Goal: Task Accomplishment & Management: Manage account settings

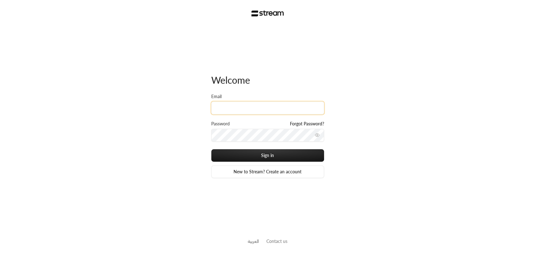
type input "[EMAIL_ADDRESS][DOMAIN_NAME]"
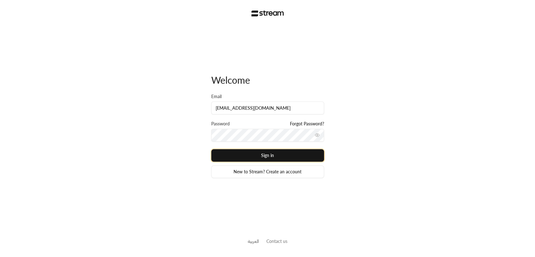
click at [278, 156] on button "Sign in" at bounding box center [267, 155] width 113 height 13
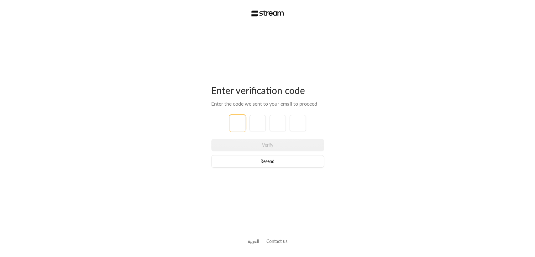
type input "1"
type input "2"
type input "3"
type input "4"
click at [275, 140] on div "Verify Resend" at bounding box center [267, 153] width 113 height 29
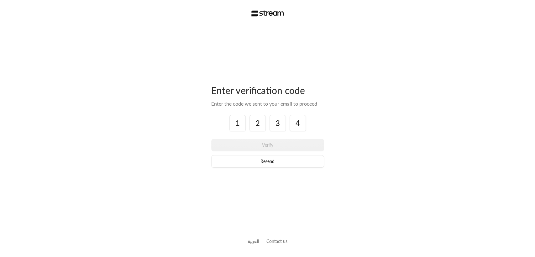
click at [305, 149] on div "Verify Resend" at bounding box center [267, 153] width 113 height 29
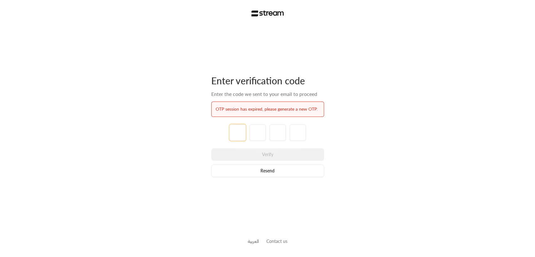
click at [233, 139] on input "tel" at bounding box center [237, 132] width 16 height 16
type input "1"
type input "2"
type input "3"
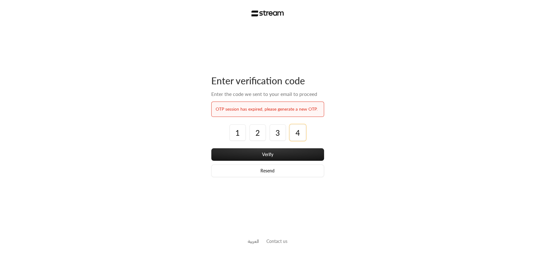
type input "4"
click at [211, 148] on button "Verify" at bounding box center [267, 154] width 113 height 13
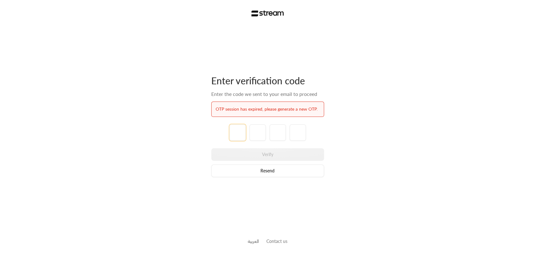
click at [233, 139] on input "tel" at bounding box center [237, 132] width 16 height 16
type input "1"
type input "2"
type input "3"
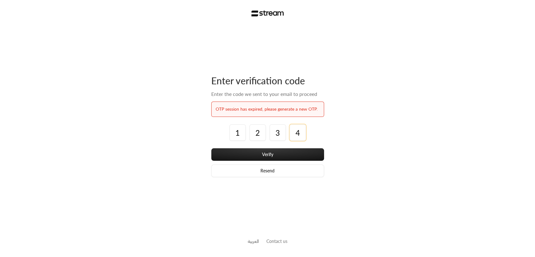
type input "4"
click at [211, 148] on button "Verify" at bounding box center [267, 154] width 113 height 13
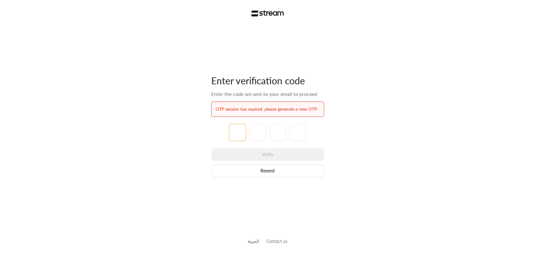
click at [233, 139] on input "tel" at bounding box center [237, 132] width 16 height 16
type input "1"
type input "2"
type input "3"
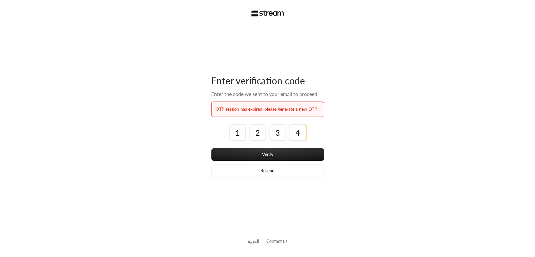
type input "4"
click at [211, 148] on button "Verify" at bounding box center [267, 154] width 113 height 13
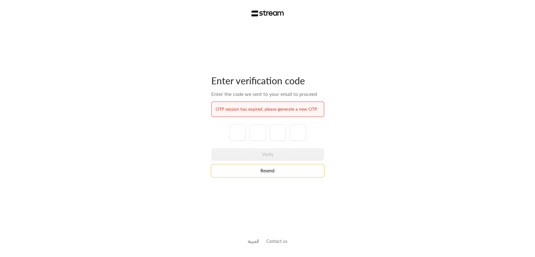
click at [271, 171] on button "Resend" at bounding box center [267, 170] width 113 height 13
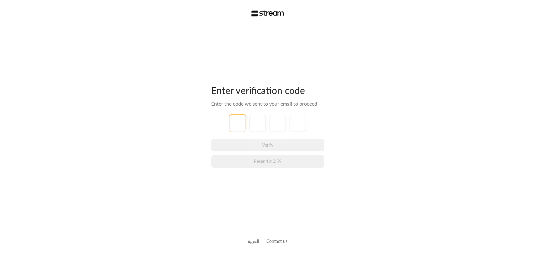
click at [242, 123] on input "tel" at bounding box center [237, 123] width 16 height 16
type input "1"
type input "2"
type input "3"
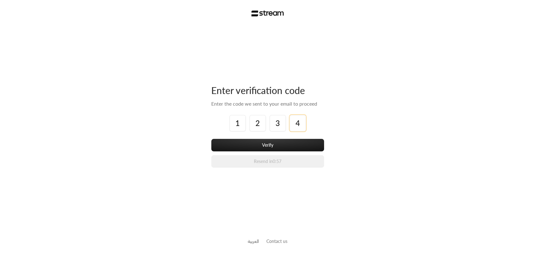
type input "4"
click at [211, 139] on button "Verify" at bounding box center [267, 145] width 113 height 13
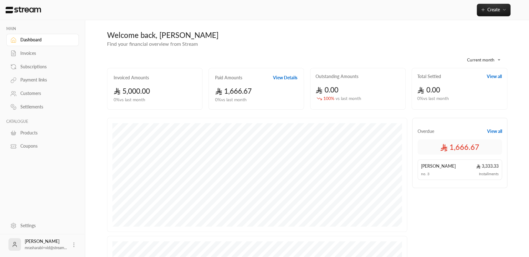
click at [39, 55] on div "Invoices" at bounding box center [45, 53] width 51 height 6
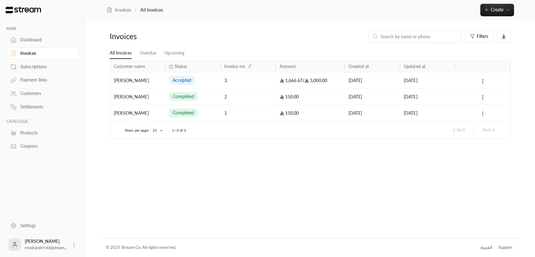
click at [174, 82] on span "accepted" at bounding box center [182, 80] width 18 height 6
click at [204, 83] on div "accepted" at bounding box center [193, 80] width 48 height 16
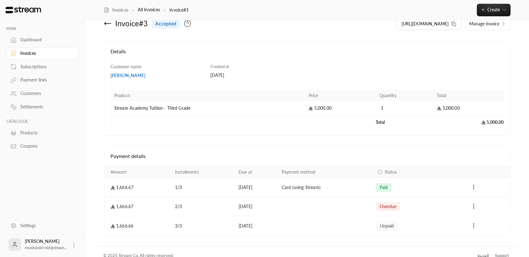
scroll to position [22, 0]
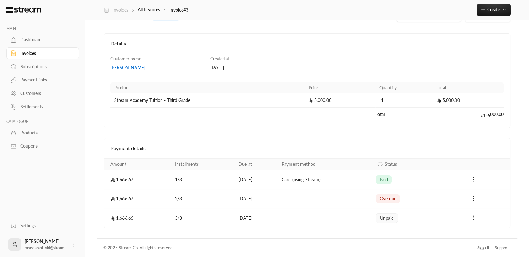
click at [123, 8] on link "Invoices" at bounding box center [116, 10] width 25 height 6
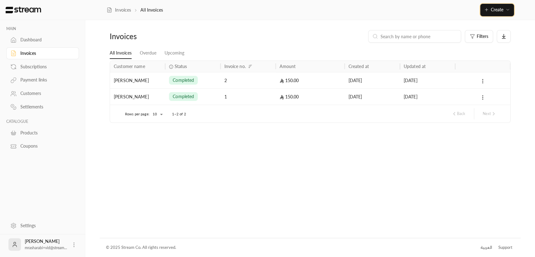
click at [506, 7] on span "Create" at bounding box center [497, 9] width 26 height 5
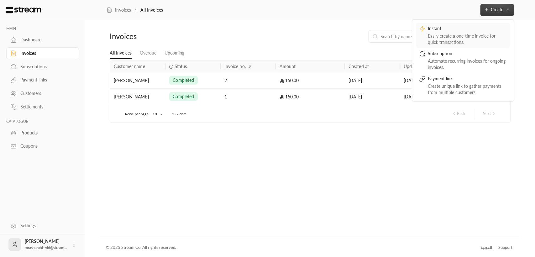
click at [481, 31] on div "Instant" at bounding box center [467, 29] width 79 height 8
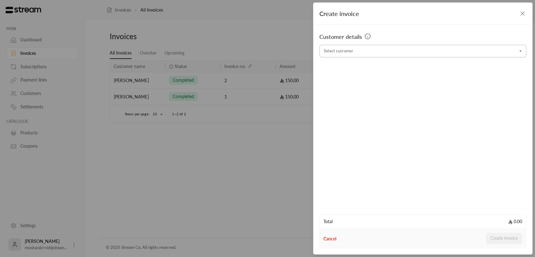
click at [423, 52] on input "Select customer" at bounding box center [422, 51] width 207 height 11
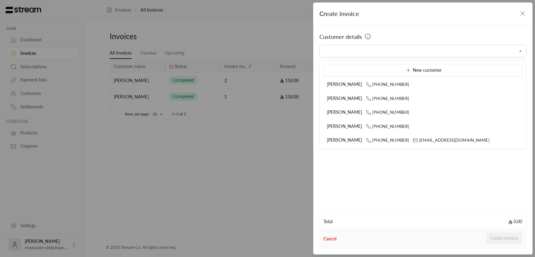
click at [524, 13] on icon "button" at bounding box center [523, 14] width 8 height 8
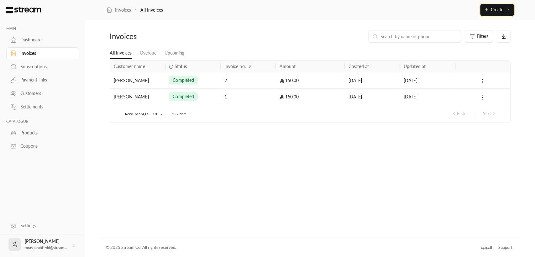
click at [504, 8] on span "Create" at bounding box center [497, 9] width 26 height 5
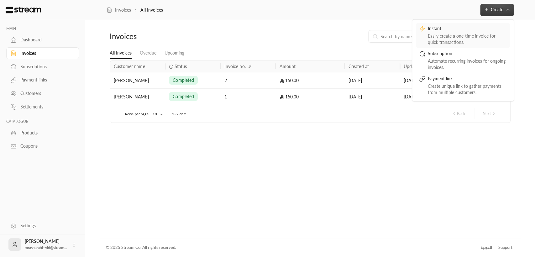
click at [481, 32] on div "Instant" at bounding box center [467, 29] width 79 height 8
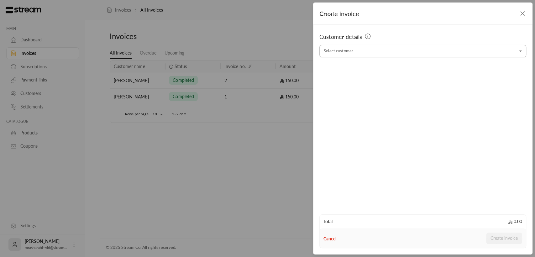
click at [474, 52] on input "Select customer" at bounding box center [422, 51] width 207 height 11
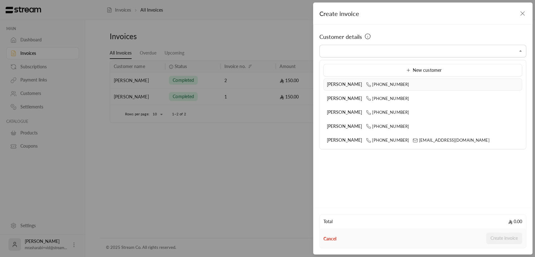
click at [431, 82] on div "[PERSON_NAME] [PHONE_NUMBER]" at bounding box center [423, 84] width 192 height 7
type input "**********"
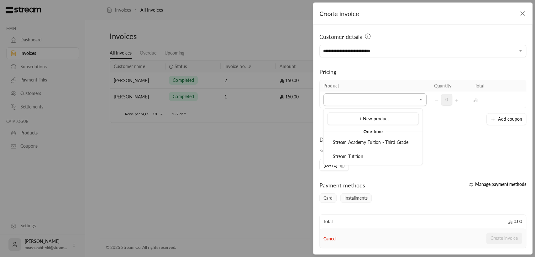
click at [410, 101] on input "Select customer" at bounding box center [374, 99] width 103 height 11
click at [402, 142] on span "Stream Academy Tuition - Third Grade" at bounding box center [371, 141] width 76 height 5
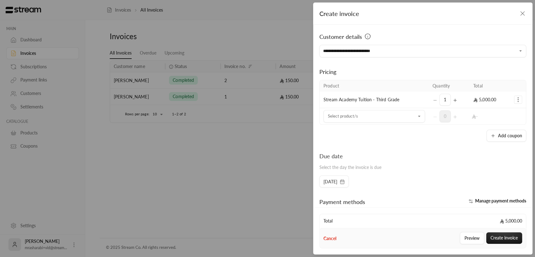
click at [345, 180] on span "[DATE]" at bounding box center [333, 182] width 21 height 6
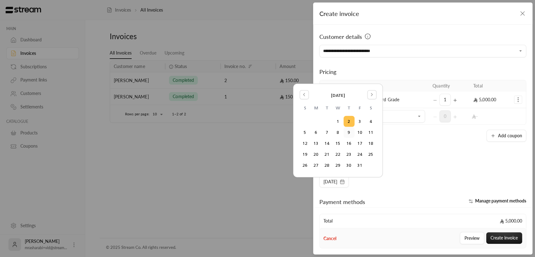
click at [347, 134] on button "9" at bounding box center [349, 132] width 10 height 10
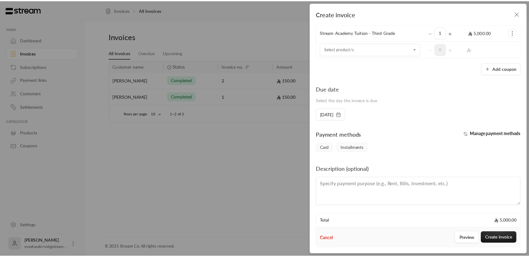
scroll to position [68, 0]
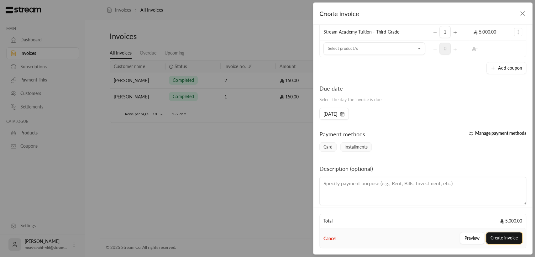
click at [502, 235] on button "Create invoice" at bounding box center [504, 238] width 36 height 12
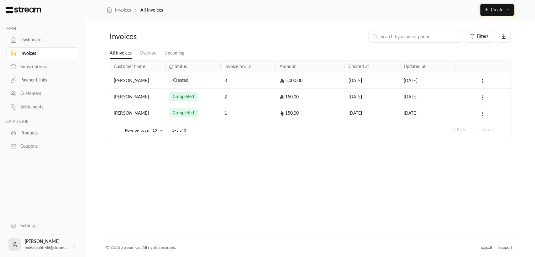
click at [506, 12] on icon "button" at bounding box center [507, 9] width 5 height 5
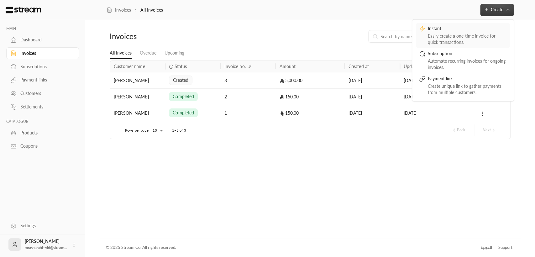
click at [482, 31] on div "Instant" at bounding box center [467, 29] width 79 height 8
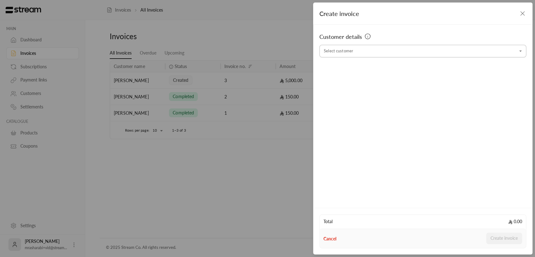
click at [475, 51] on input "Select customer" at bounding box center [422, 51] width 207 height 11
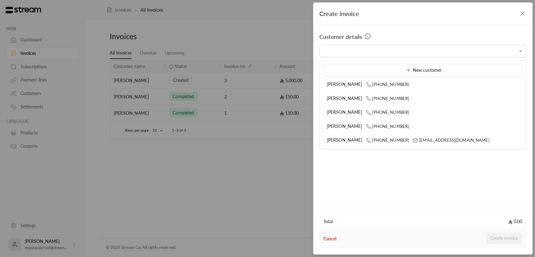
click at [523, 14] on icon "button" at bounding box center [522, 14] width 4 height 4
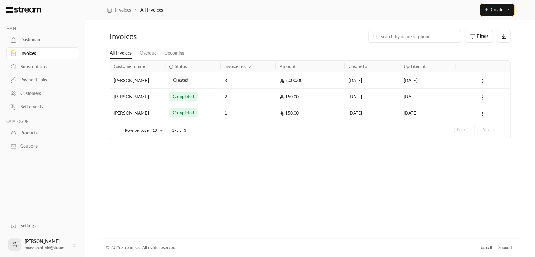
click at [504, 11] on span "Create" at bounding box center [497, 9] width 26 height 5
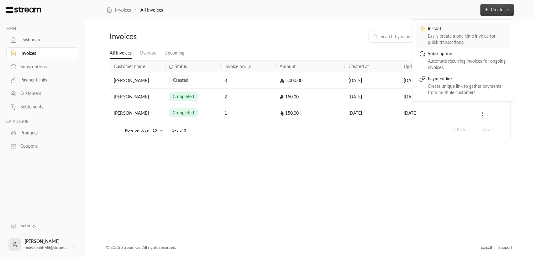
click at [489, 26] on div "Instant" at bounding box center [467, 29] width 79 height 8
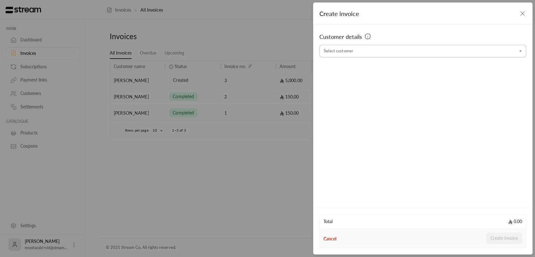
click at [522, 54] on icon "Open" at bounding box center [520, 51] width 6 height 6
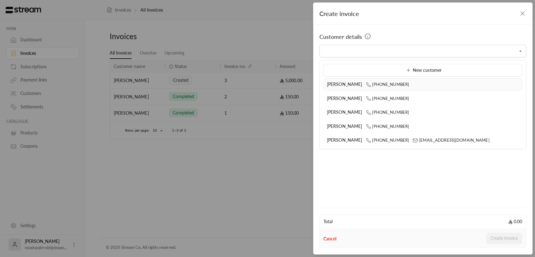
click at [467, 82] on div "[PERSON_NAME] [PHONE_NUMBER]" at bounding box center [423, 84] width 192 height 7
type input "**********"
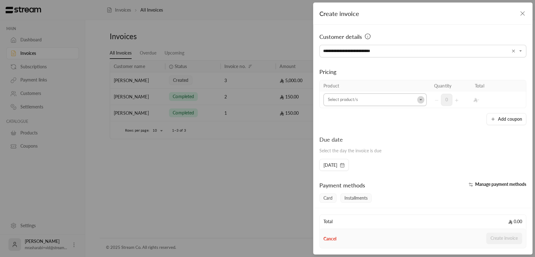
click at [418, 101] on icon "Open" at bounding box center [421, 99] width 6 height 6
click at [401, 142] on span "Stream Academy Tuition - Third Grade" at bounding box center [371, 141] width 76 height 5
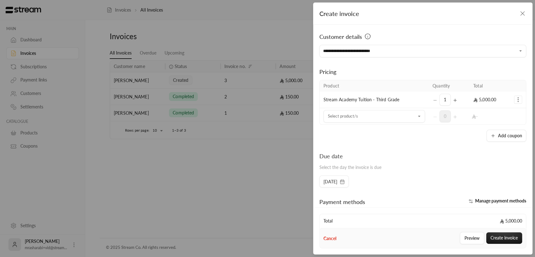
click at [343, 183] on icon "button" at bounding box center [343, 183] width 0 height 0
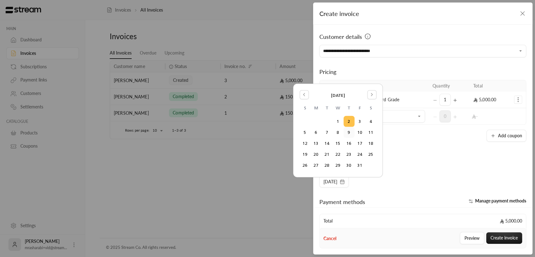
click at [351, 133] on button "9" at bounding box center [349, 132] width 10 height 10
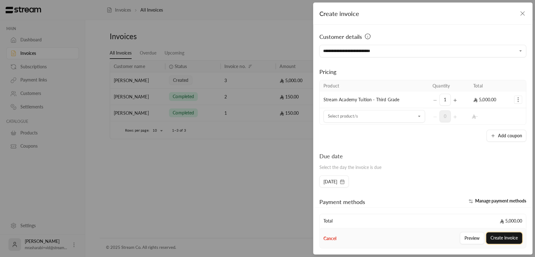
click at [496, 236] on button "Create invoice" at bounding box center [504, 238] width 36 height 12
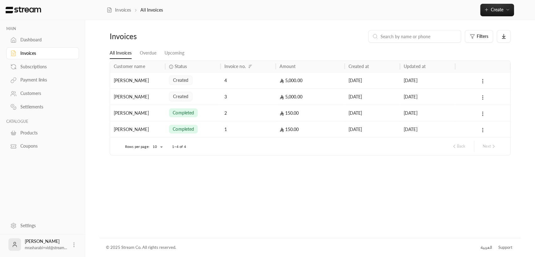
click at [248, 96] on div "3" at bounding box center [248, 97] width 48 height 16
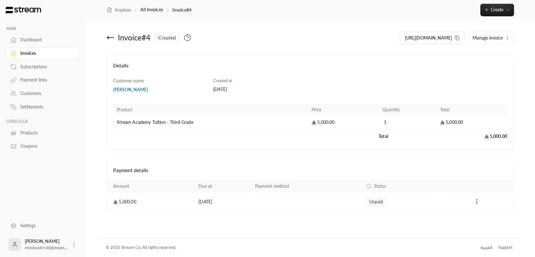
click at [31, 38] on div "Dashboard" at bounding box center [45, 40] width 51 height 6
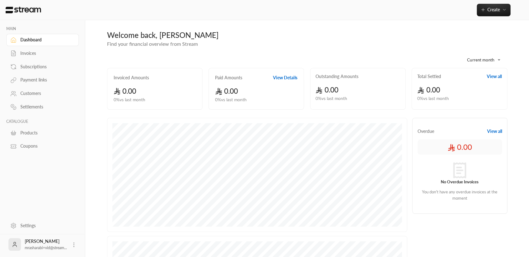
click at [37, 50] on div "Invoices" at bounding box center [45, 53] width 51 height 6
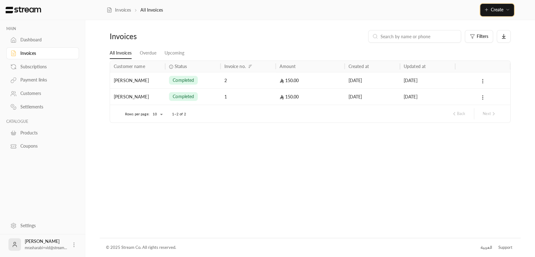
click at [501, 8] on span "Create" at bounding box center [497, 9] width 13 height 5
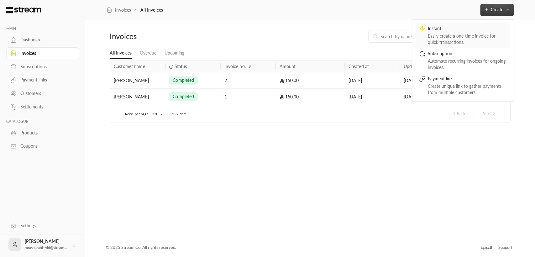
click at [445, 37] on div "Easily create a one-time invoice for quick transactions." at bounding box center [467, 39] width 79 height 13
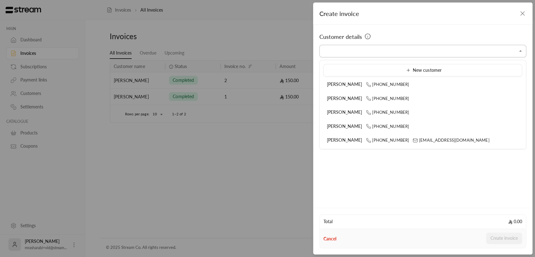
click at [443, 50] on input "Select customer" at bounding box center [422, 51] width 207 height 11
click at [522, 12] on icon "button" at bounding box center [523, 14] width 8 height 8
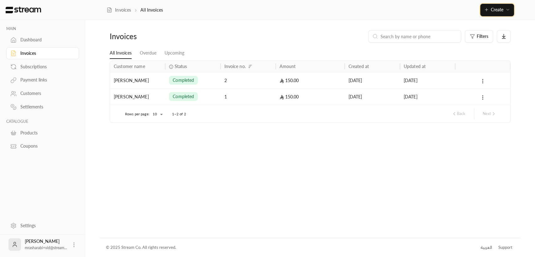
click at [503, 13] on button "Create" at bounding box center [497, 10] width 34 height 13
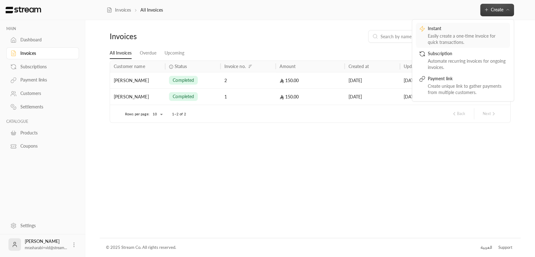
click at [495, 29] on div "Instant" at bounding box center [467, 29] width 79 height 8
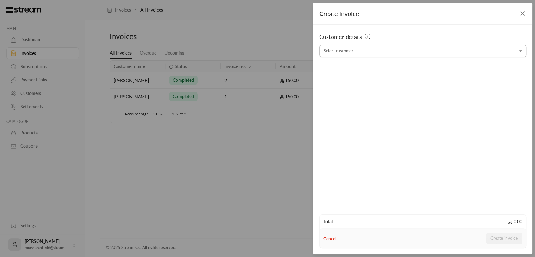
click at [522, 51] on icon "Open" at bounding box center [520, 51] width 6 height 6
click at [519, 16] on icon "button" at bounding box center [523, 14] width 8 height 8
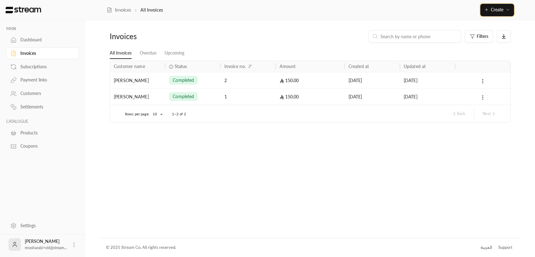
click at [508, 10] on icon "button" at bounding box center [507, 9] width 5 height 5
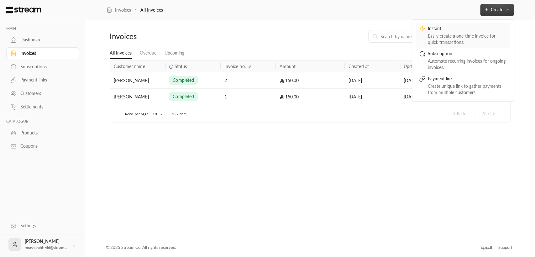
click at [493, 29] on div "Instant" at bounding box center [467, 29] width 79 height 8
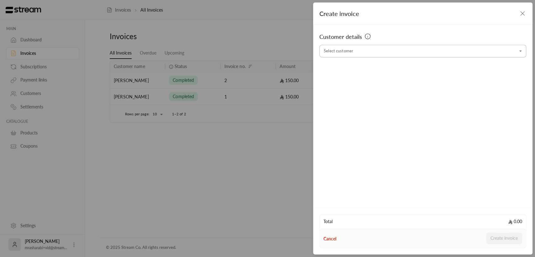
click at [518, 50] on icon "Open" at bounding box center [520, 51] width 6 height 6
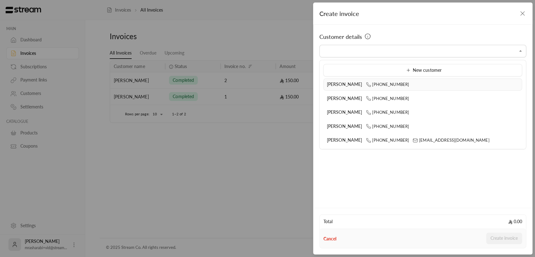
click at [436, 84] on div "[PERSON_NAME] [PHONE_NUMBER]" at bounding box center [423, 84] width 192 height 7
type input "**********"
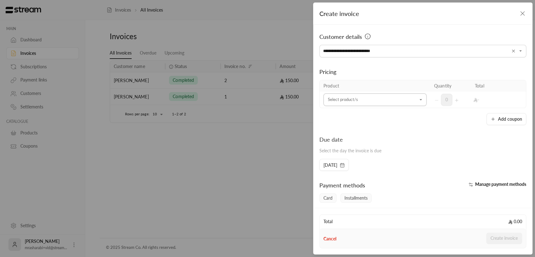
click at [418, 101] on icon "Open" at bounding box center [421, 99] width 6 height 6
click at [399, 140] on span "Stream Academy Tuition - Third Grade" at bounding box center [371, 141] width 76 height 5
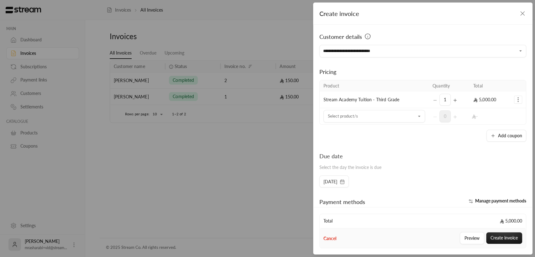
click at [345, 183] on icon "button" at bounding box center [342, 181] width 5 height 5
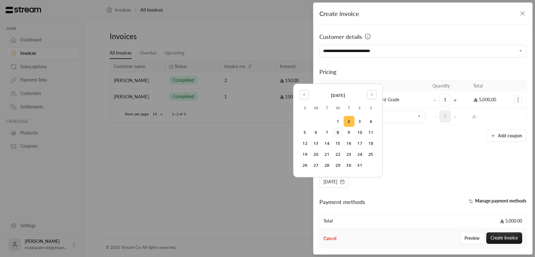
click at [340, 133] on button "8" at bounding box center [338, 132] width 10 height 10
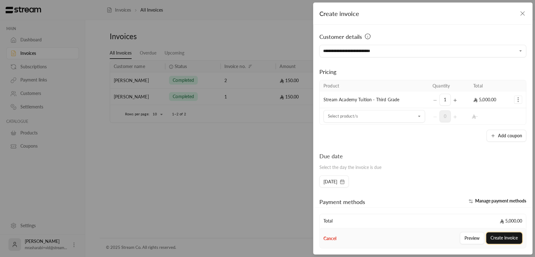
click at [497, 236] on button "Create invoice" at bounding box center [504, 238] width 36 height 12
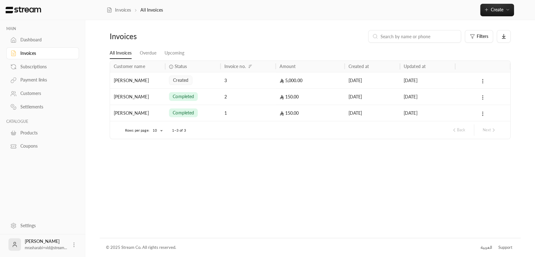
click at [209, 79] on div "created" at bounding box center [193, 80] width 48 height 16
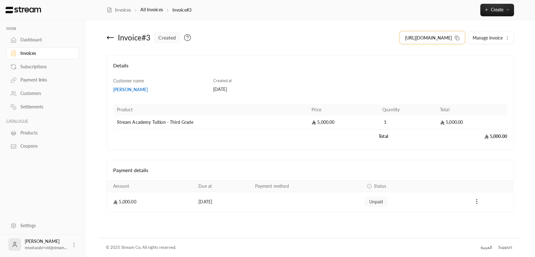
click at [454, 39] on icon at bounding box center [456, 37] width 5 height 5
click at [22, 224] on div "Settings" at bounding box center [45, 225] width 51 height 6
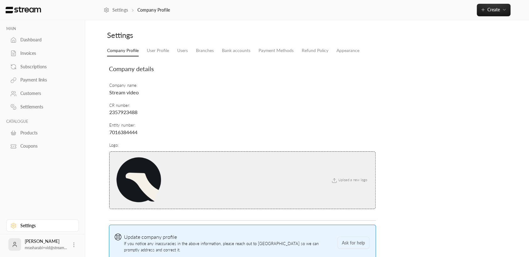
click at [28, 54] on div "Invoices" at bounding box center [45, 53] width 51 height 6
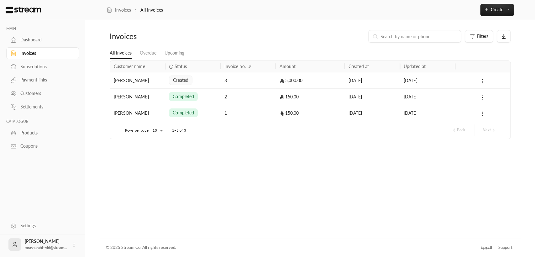
click at [38, 227] on div "Settings" at bounding box center [45, 225] width 51 height 6
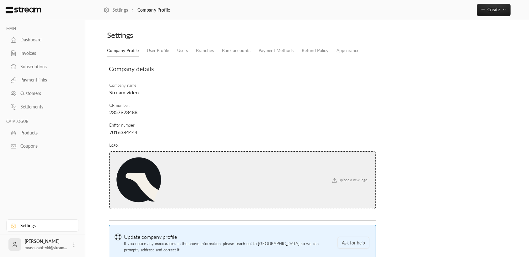
click at [136, 94] on span "Stream video" at bounding box center [123, 92] width 29 height 6
click at [155, 51] on link "User Profile" at bounding box center [158, 50] width 22 height 11
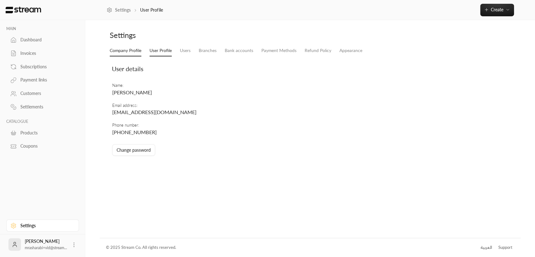
click at [132, 54] on link "Company Profile" at bounding box center [126, 50] width 32 height 11
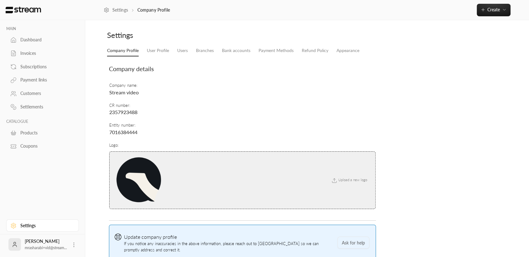
click at [137, 93] on span "Stream video" at bounding box center [123, 92] width 29 height 6
drag, startPoint x: 138, startPoint y: 93, endPoint x: 107, endPoint y: 93, distance: 30.7
click at [107, 93] on div "Company name : Stream video CR number : 2357923488 Entity number : 7016384444 L…" at bounding box center [242, 148] width 273 height 137
click at [109, 94] on span "Stream video" at bounding box center [123, 92] width 29 height 6
drag, startPoint x: 109, startPoint y: 93, endPoint x: 140, endPoint y: 91, distance: 31.7
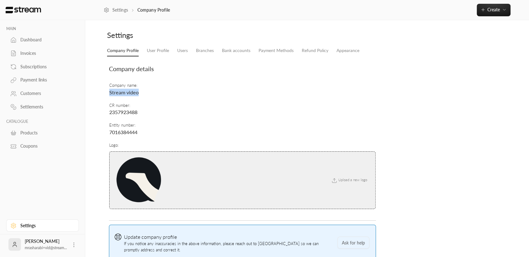
click at [140, 91] on td "Company name : Stream video" at bounding box center [242, 90] width 267 height 20
copy span "Stream video"
